Goal: Information Seeking & Learning: Learn about a topic

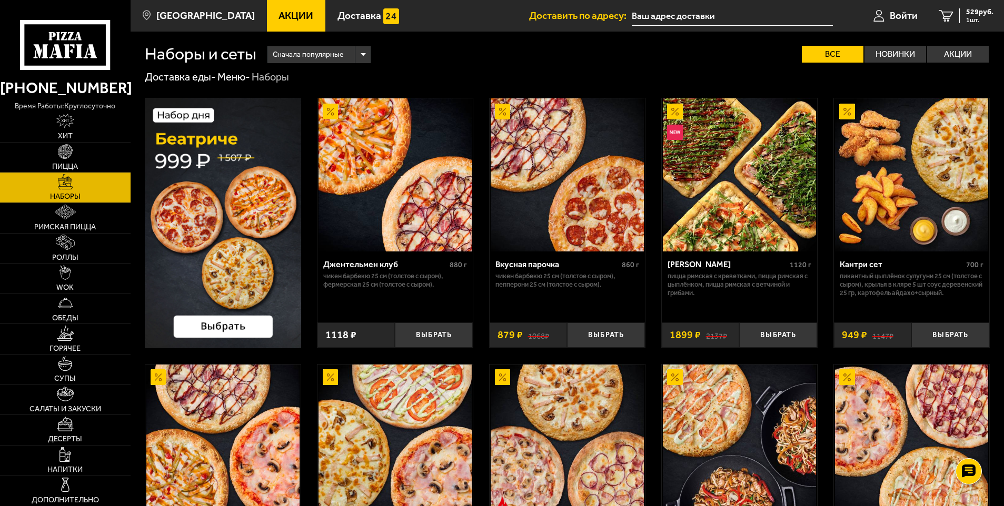
scroll to position [474, 0]
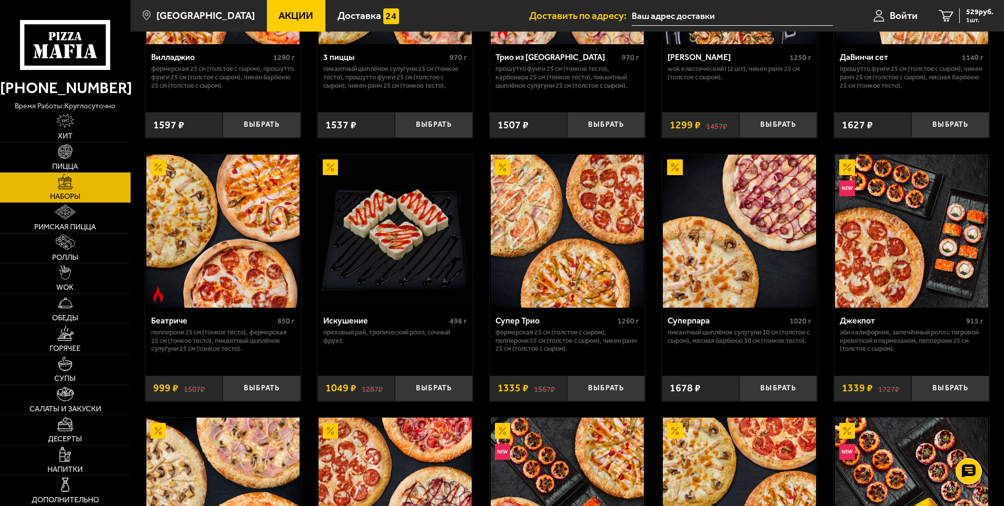
click at [279, 13] on span "Акции" at bounding box center [295, 16] width 35 height 10
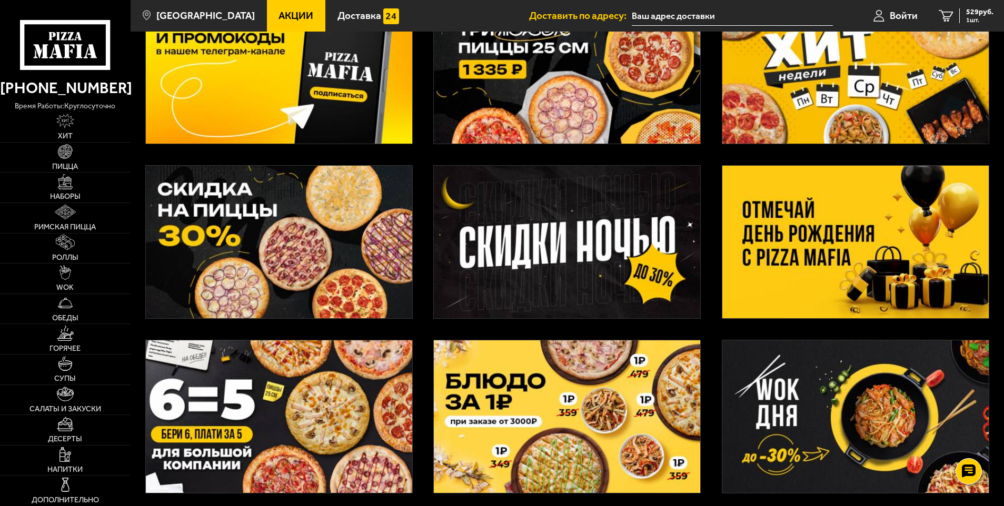
click at [783, 206] on img at bounding box center [855, 242] width 266 height 153
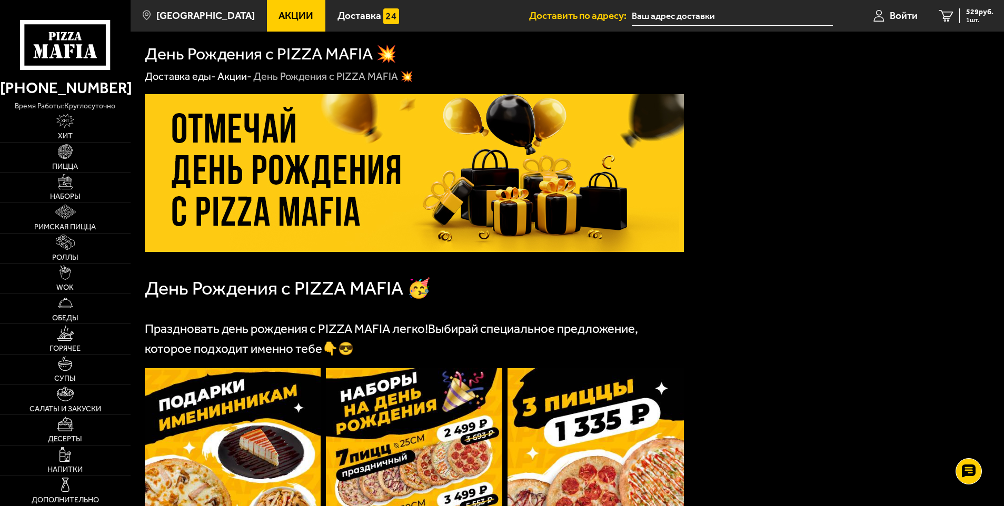
scroll to position [158, 0]
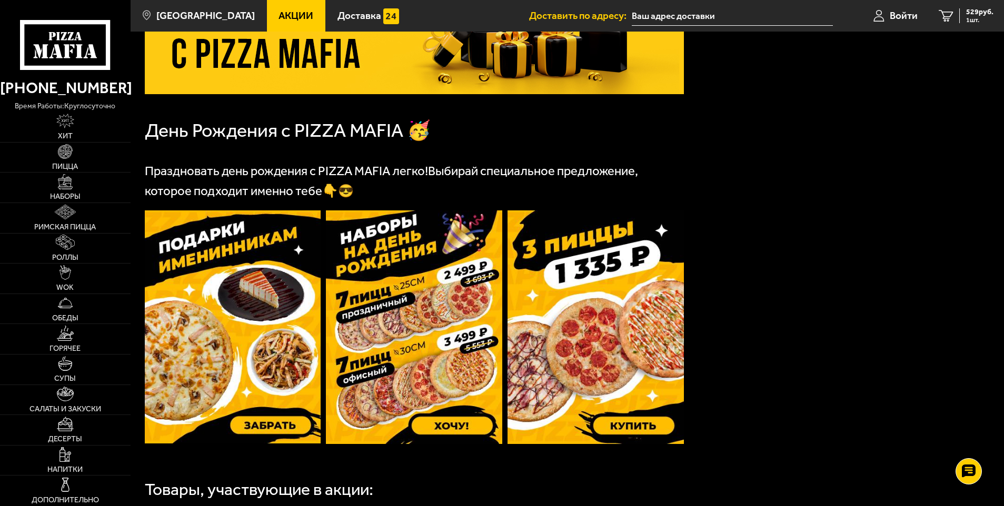
click at [254, 306] on img at bounding box center [233, 327] width 176 height 233
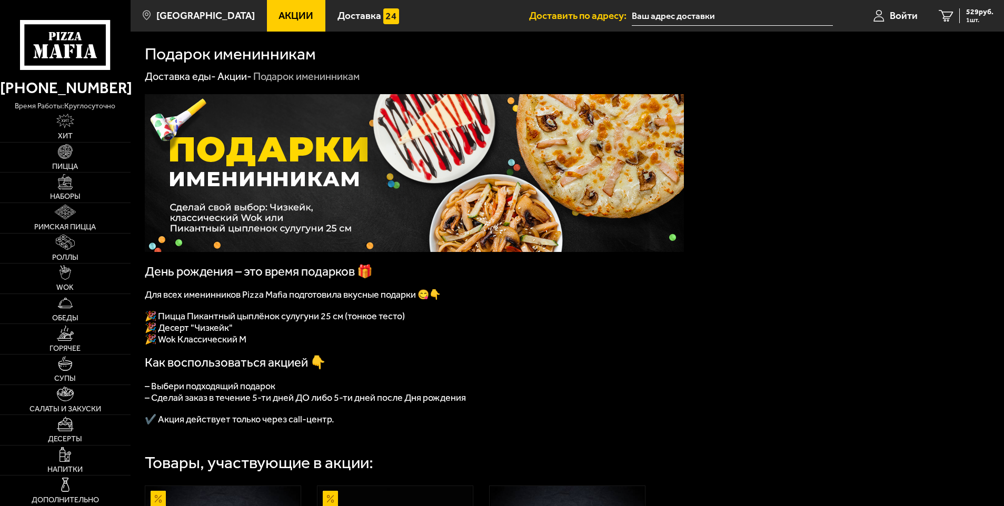
scroll to position [211, 0]
